Goal: Navigation & Orientation: Find specific page/section

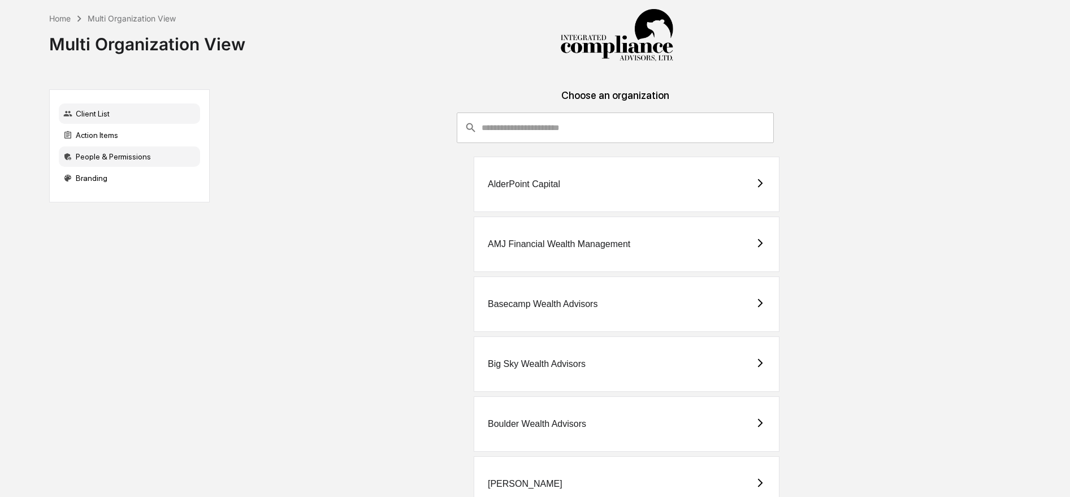
click at [138, 162] on div "People & Permissions" at bounding box center [129, 156] width 141 height 20
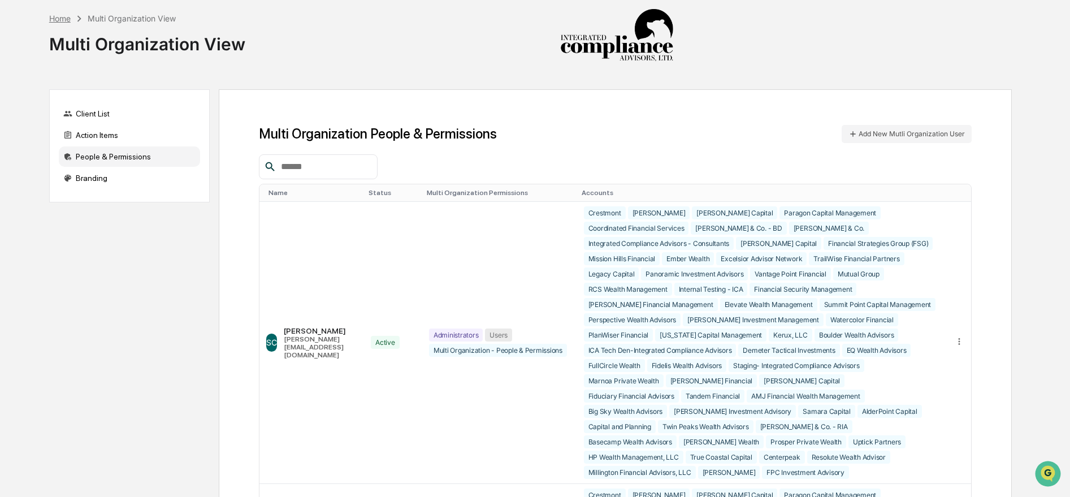
click at [56, 15] on div "Home" at bounding box center [59, 19] width 21 height 10
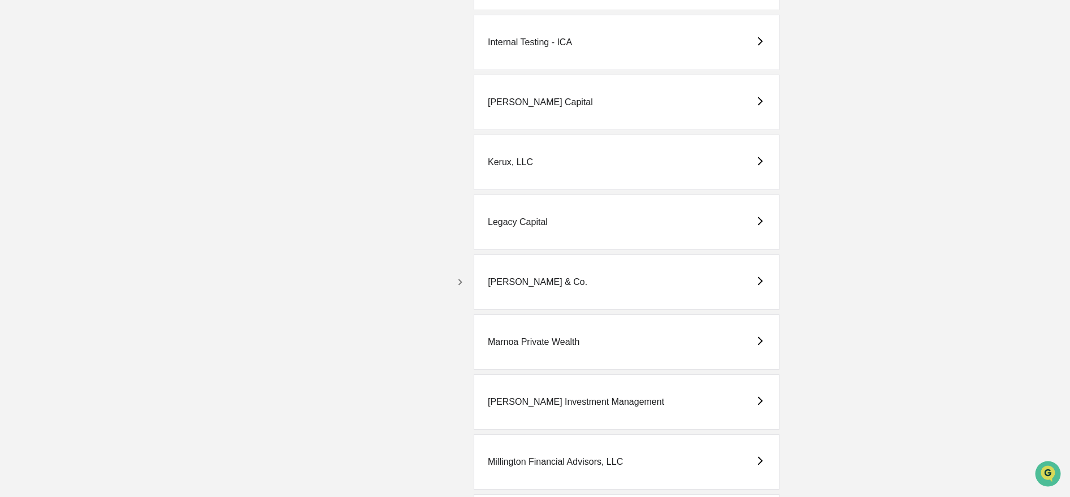
scroll to position [1880, 0]
click at [506, 285] on div "[PERSON_NAME] & Co." at bounding box center [537, 281] width 99 height 10
